Goal: Find specific page/section: Find specific page/section

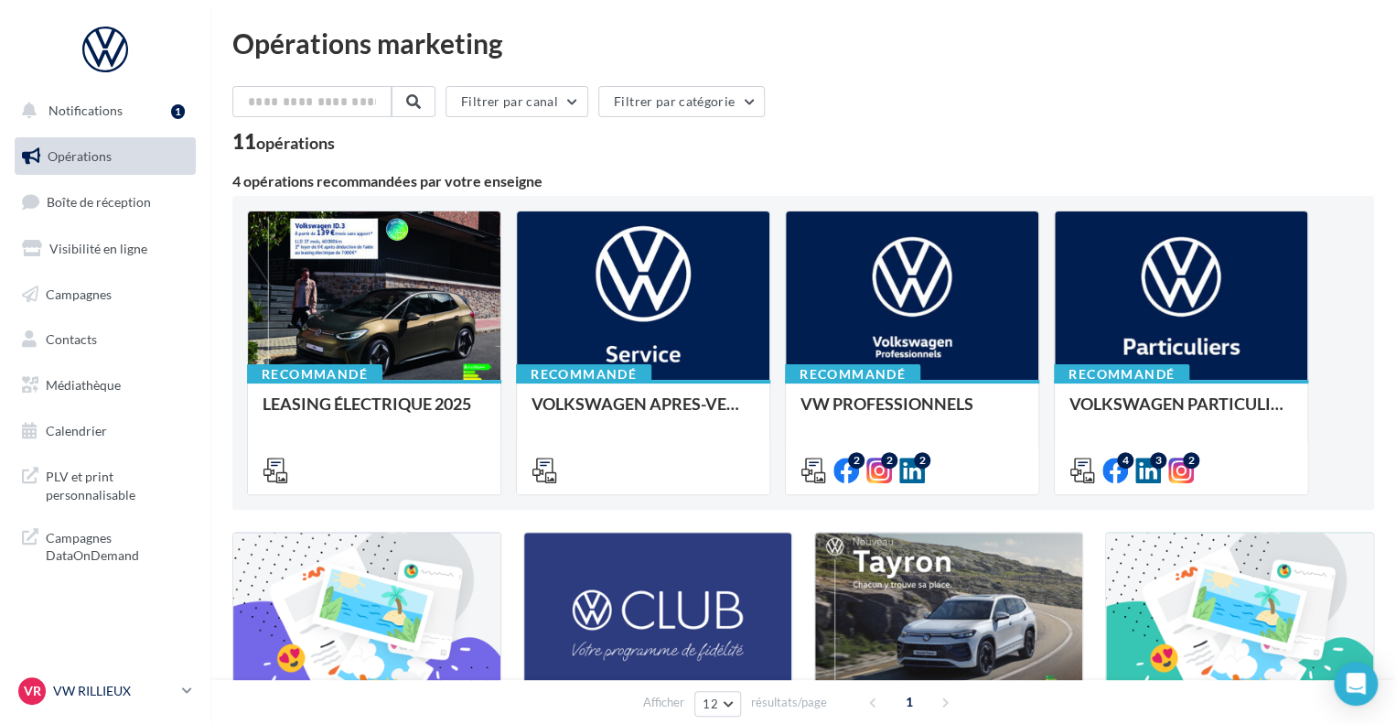
click at [122, 700] on div "VR VW RILLIEUX vw-ril-deb" at bounding box center [96, 690] width 156 height 27
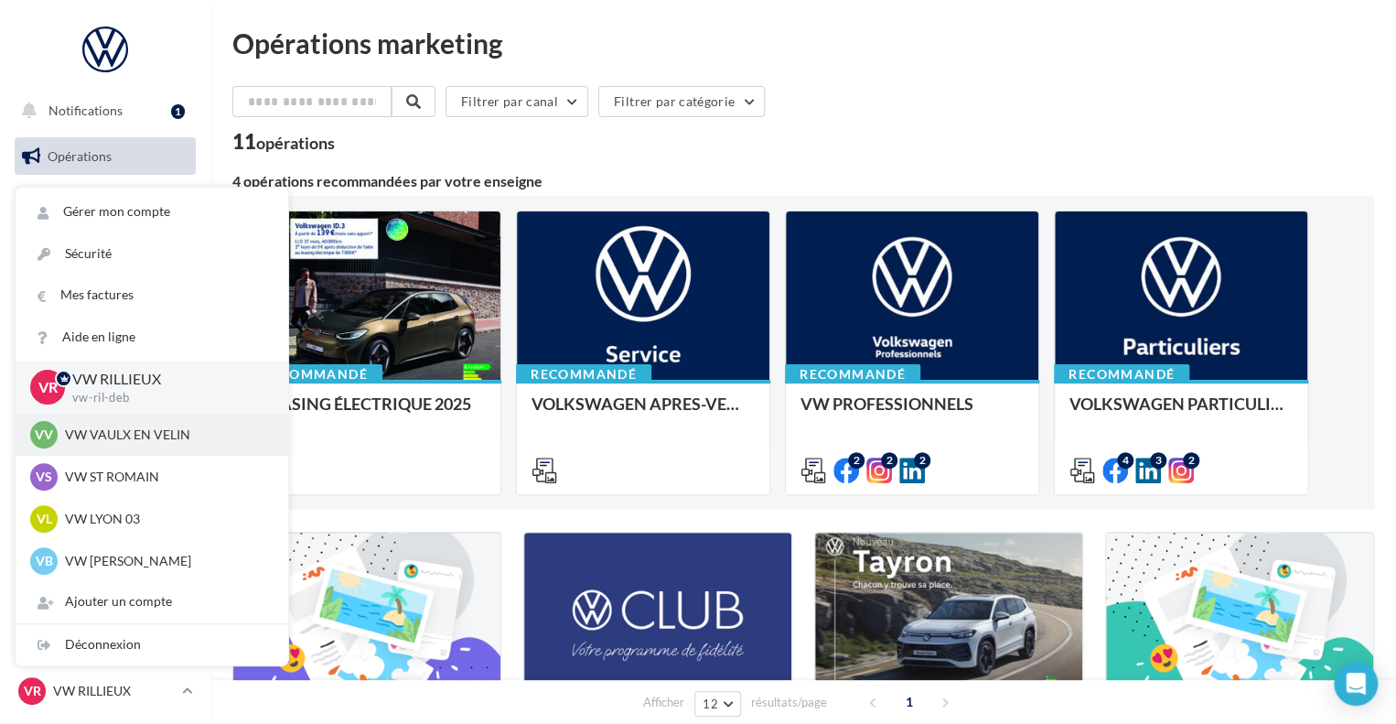
click at [155, 448] on div "VV VW VAULX EN VELIN vw-vau-aic" at bounding box center [151, 434] width 243 height 27
click at [90, 448] on div "VV VW VAULX EN VELIN vw-vau-aic" at bounding box center [151, 434] width 243 height 27
click at [90, 433] on p "VW VAULX EN VELIN" at bounding box center [165, 434] width 201 height 18
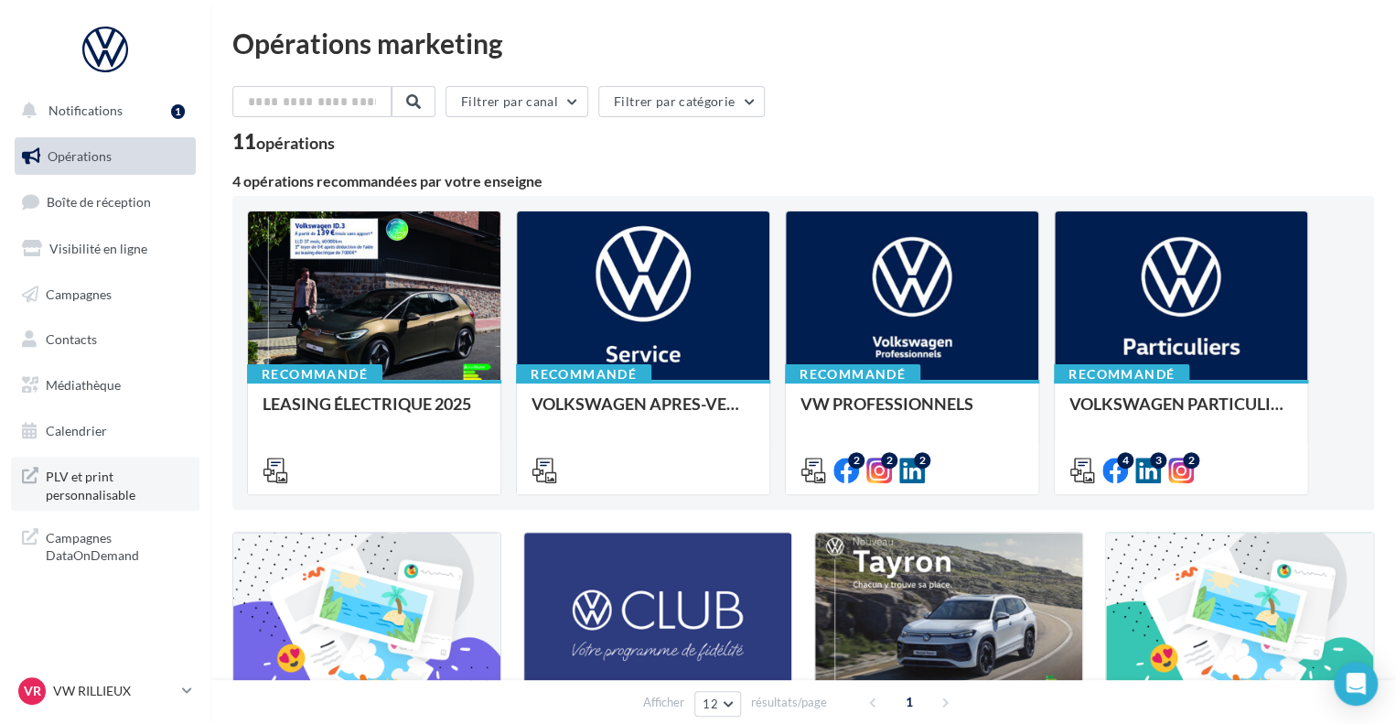
click at [113, 490] on span "PLV et print personnalisable" at bounding box center [117, 483] width 143 height 39
